Goal: Use online tool/utility: Utilize a website feature to perform a specific function

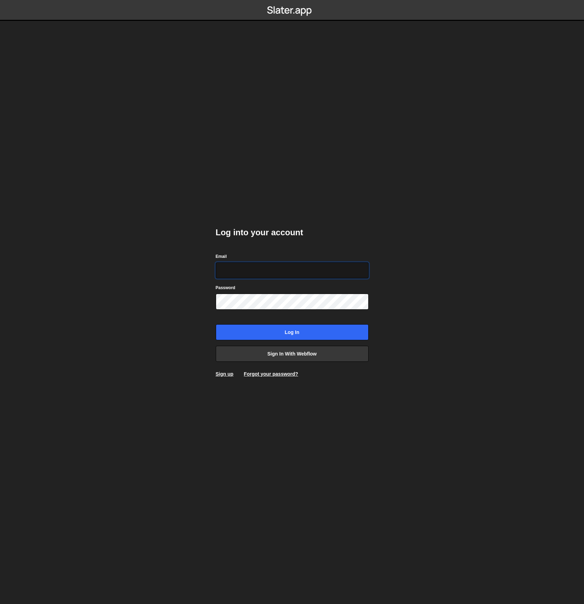
type input "[EMAIL_ADDRESS][DOMAIN_NAME]"
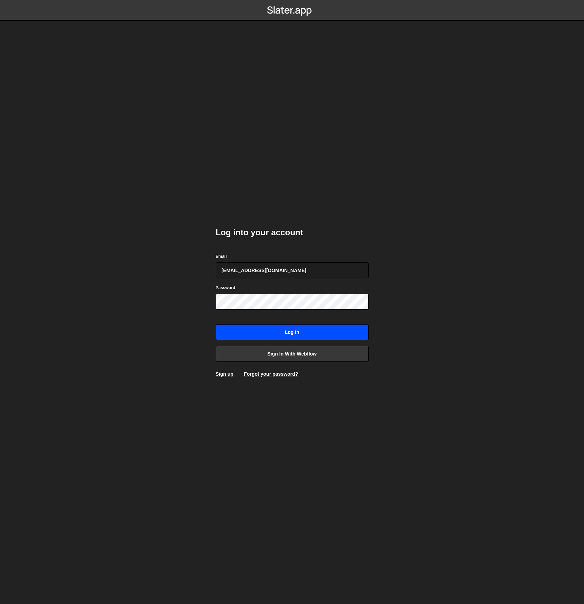
click at [288, 337] on input "Log in" at bounding box center [292, 332] width 153 height 16
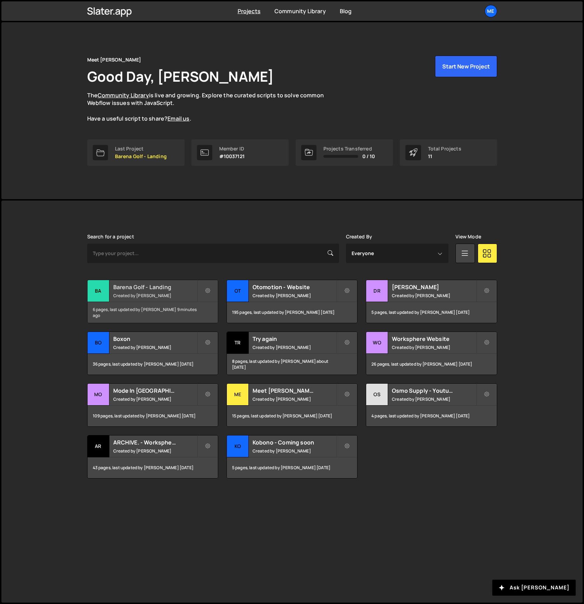
click at [158, 290] on h2 "Barena Golf - Landing" at bounding box center [155, 287] width 84 height 8
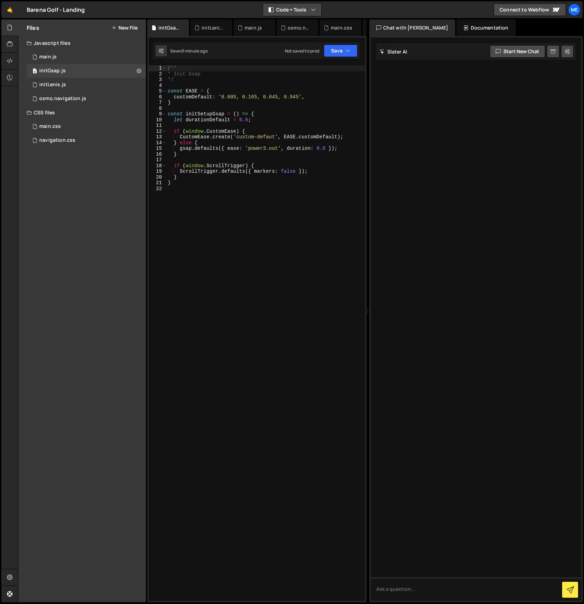
click at [310, 5] on button "Code + Tools" at bounding box center [292, 9] width 58 height 13
click at [303, 23] on button "Code Only" at bounding box center [292, 25] width 58 height 13
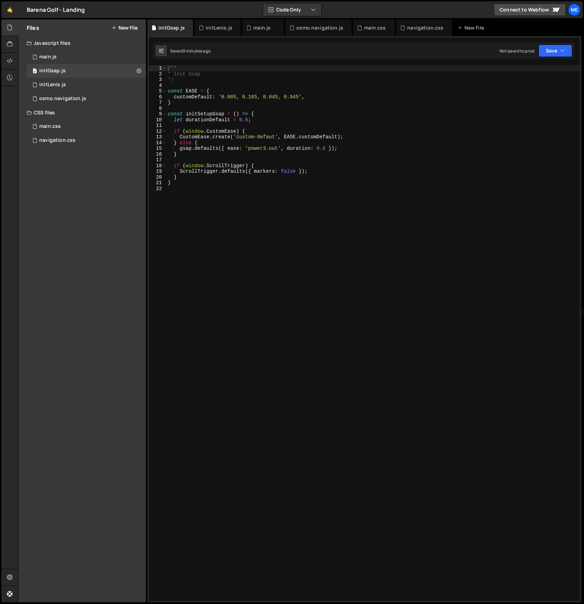
click at [231, 95] on div "/** * Init Gsap */ const EASE = { customDefault : '0.605, 0.165, 0.045, 0.945' …" at bounding box center [373, 338] width 414 height 547
click at [197, 115] on div "/** * Init Gsap */ const EASE = { customDefault : '0.605, 0.165, 0.045, 0.945' …" at bounding box center [373, 338] width 414 height 547
type textarea "const initGsap = () => {"
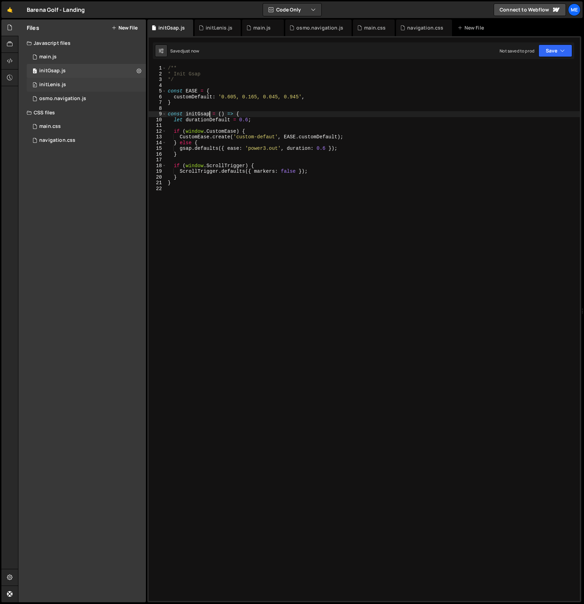
click at [57, 84] on div "initLenis.js" at bounding box center [52, 85] width 27 height 6
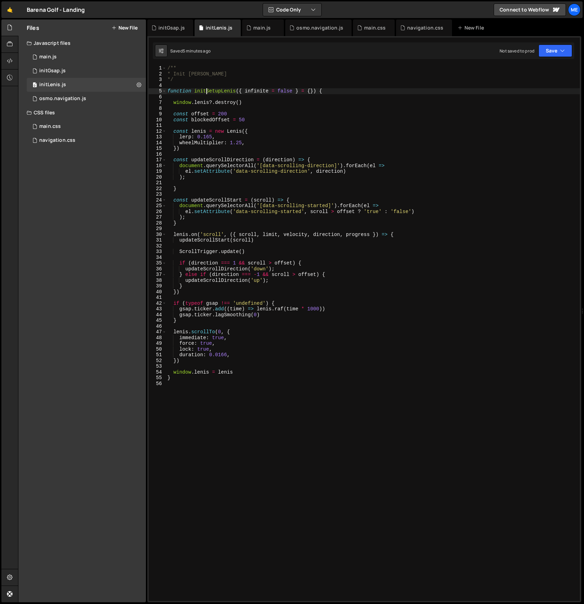
click at [206, 91] on div "/** * Init Lenis */ function initSetupLenis ( { infinite = false } = { }) { win…" at bounding box center [373, 338] width 414 height 547
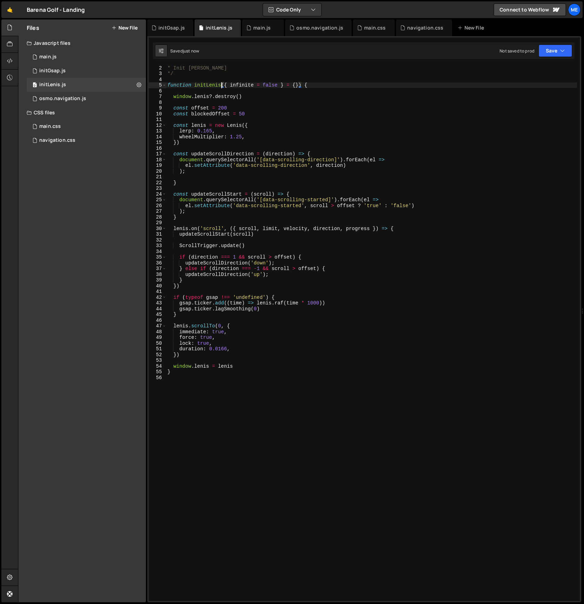
click at [290, 129] on div "* Init Lenis */ function initLenis ( { infinite = false } = { }) { window . len…" at bounding box center [371, 338] width 411 height 547
type textarea "lerp: 0.165,"
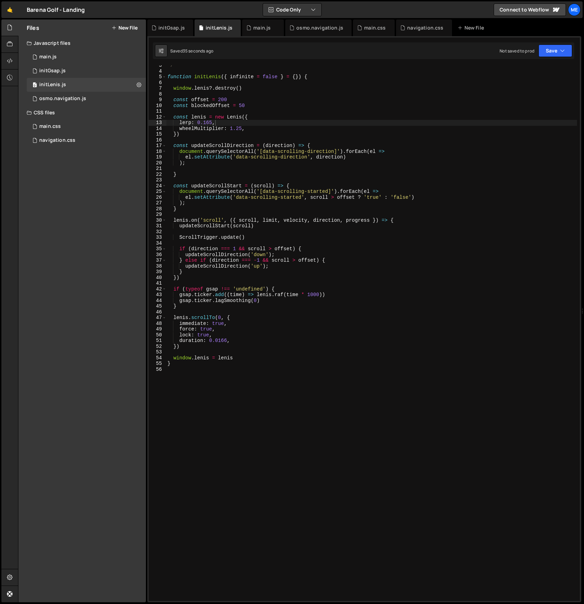
scroll to position [14, 0]
click at [79, 143] on div "navigation.css 0" at bounding box center [86, 140] width 119 height 14
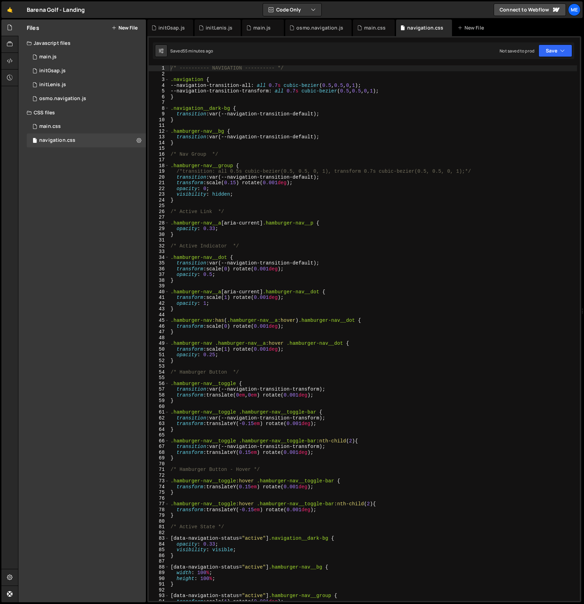
click at [248, 148] on div "/* ---------- NAVIGATION ---------- */ .navigation { --navigation-transition-al…" at bounding box center [373, 338] width 408 height 547
click at [74, 126] on div "main.css 0" at bounding box center [86, 127] width 119 height 14
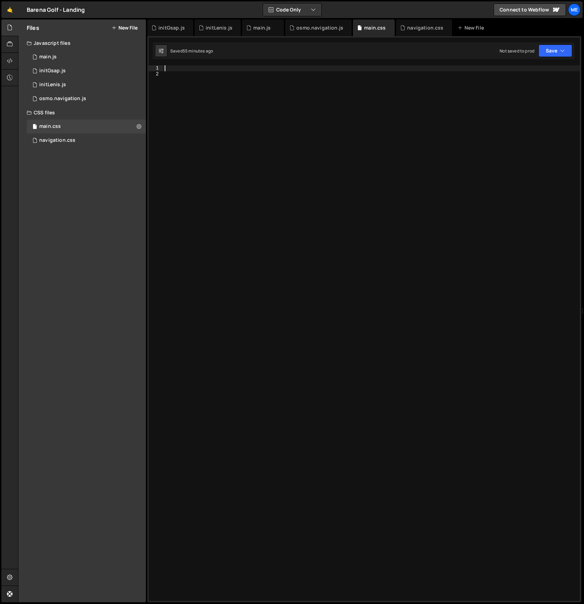
click at [241, 71] on div at bounding box center [371, 338] width 417 height 547
click at [65, 135] on div "navigation.css 0" at bounding box center [86, 140] width 119 height 14
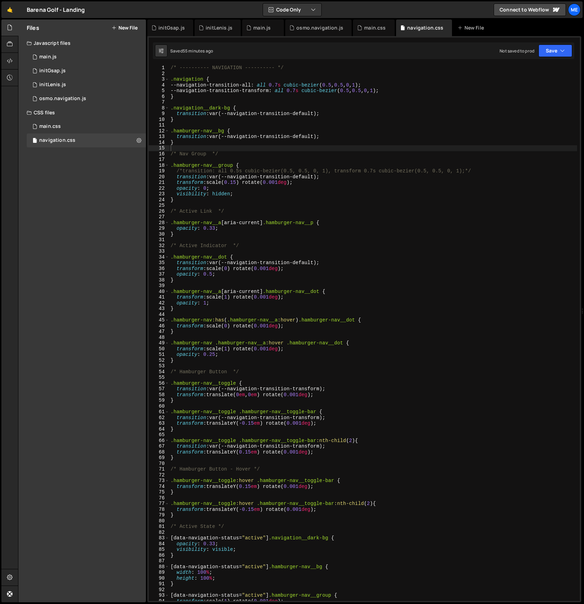
type textarea "transition: var(--navigation-transition-default);"
click at [230, 113] on div "/* ---------- NAVIGATION ---------- */ .navigation { --navigation-transition-al…" at bounding box center [373, 338] width 408 height 547
click at [172, 72] on div "/* ---------- NAVIGATION ---------- */ .navigation { --navigation-transition-al…" at bounding box center [373, 338] width 408 height 547
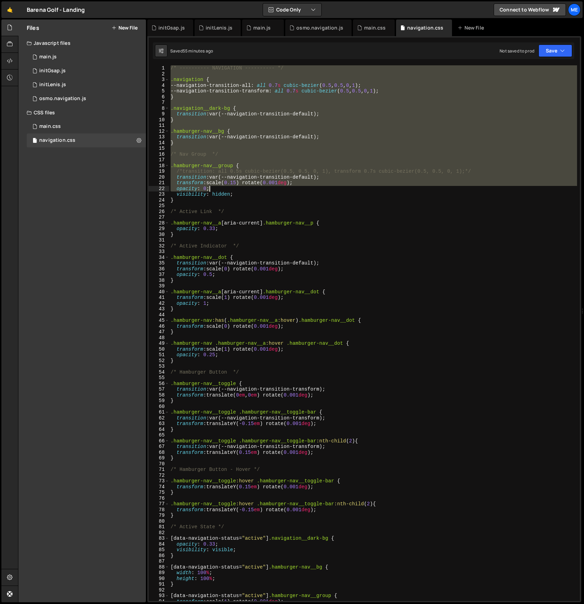
drag, startPoint x: 172, startPoint y: 68, endPoint x: 299, endPoint y: 356, distance: 314.8
click at [299, 356] on div "/* ---------- NAVIGATION ---------- */ .navigation { --navigation-transition-al…" at bounding box center [373, 338] width 408 height 547
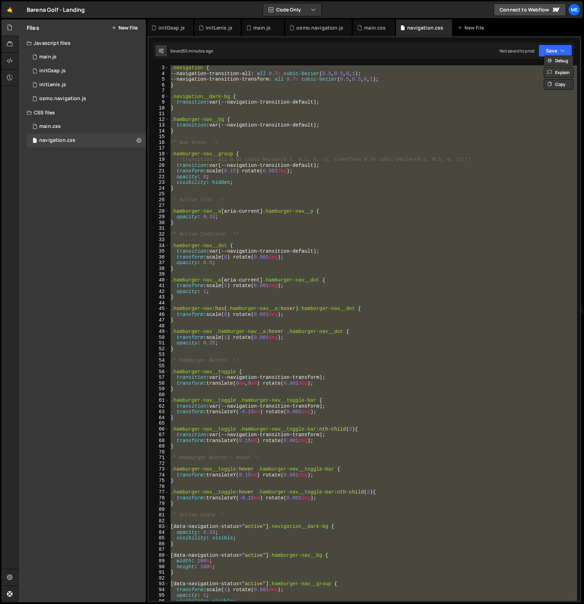
paste textarea
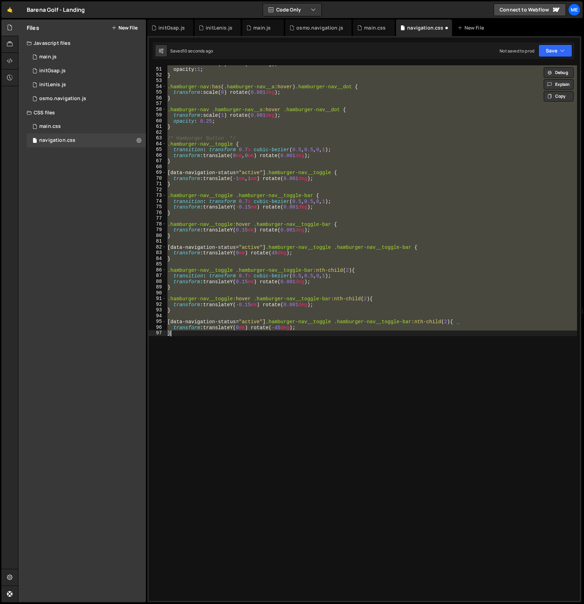
scroll to position [286, 0]
type textarea "}"
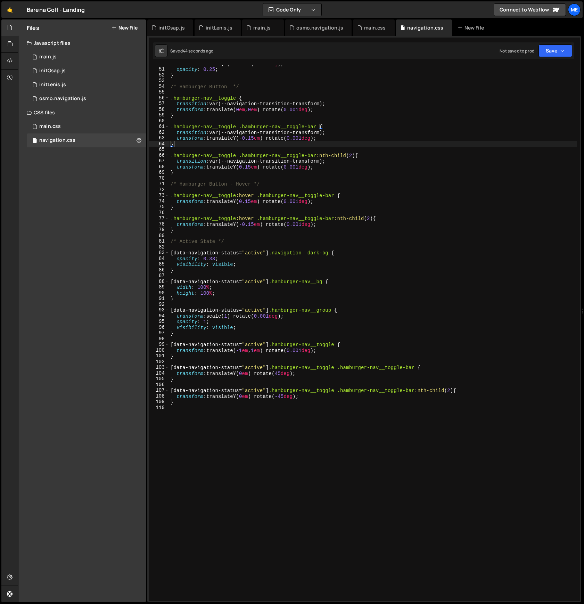
click at [264, 143] on div "transform : scale( 1 ) rotate( 0.001 deg ) ; opacity : 0.25 ; } /* Hamburger Bu…" at bounding box center [373, 334] width 408 height 547
type textarea "}"
